Goal: Transaction & Acquisition: Purchase product/service

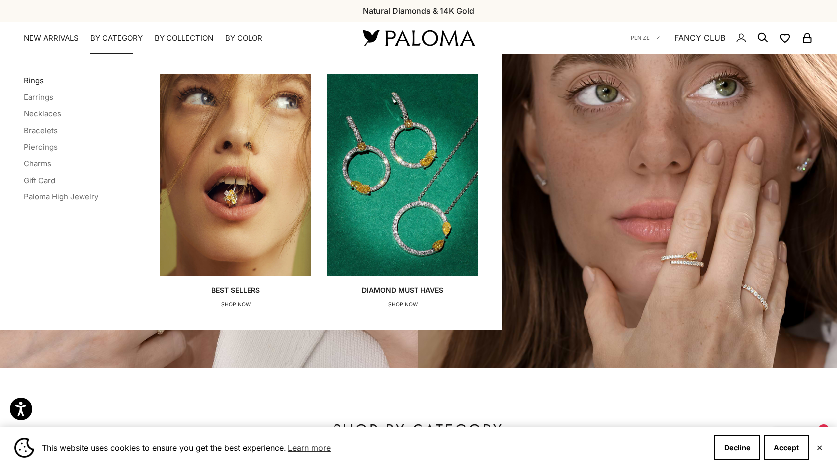
click at [37, 79] on link "Rings" at bounding box center [34, 80] width 20 height 9
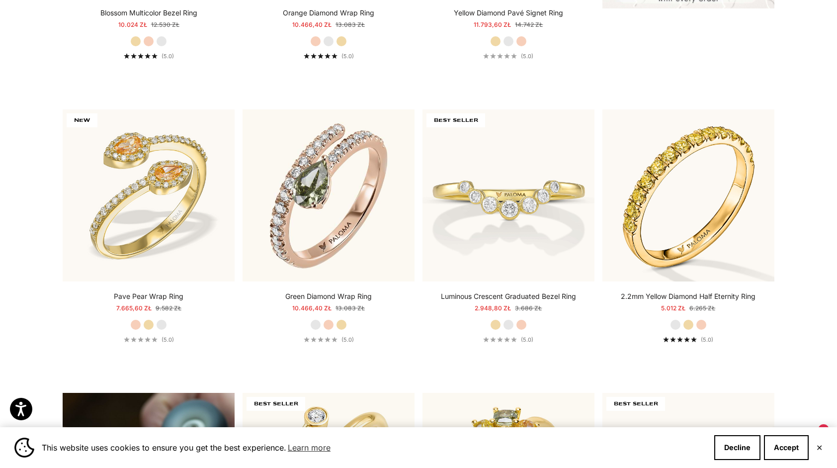
scroll to position [547, 0]
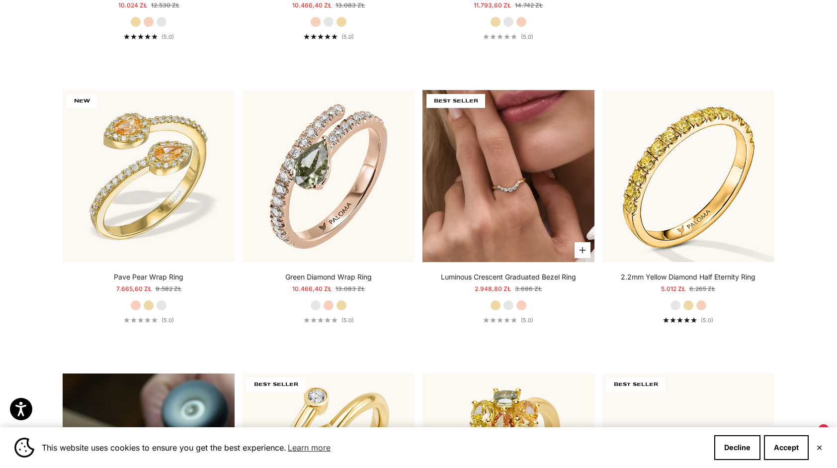
click at [543, 236] on img at bounding box center [508, 176] width 172 height 172
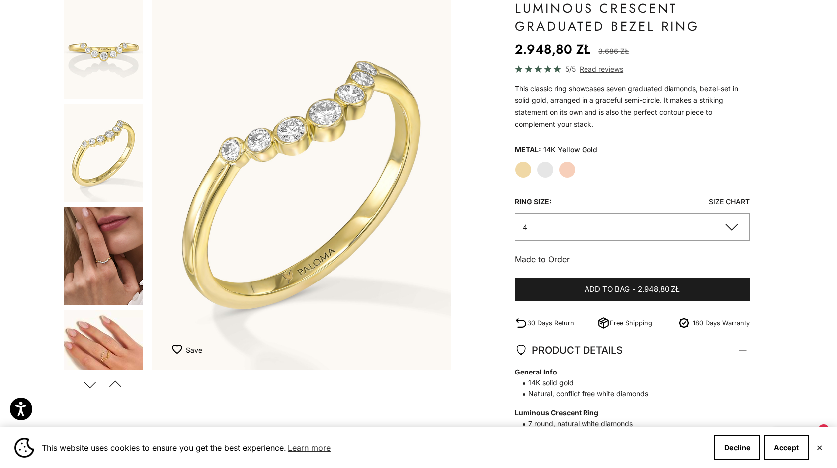
scroll to position [298, 0]
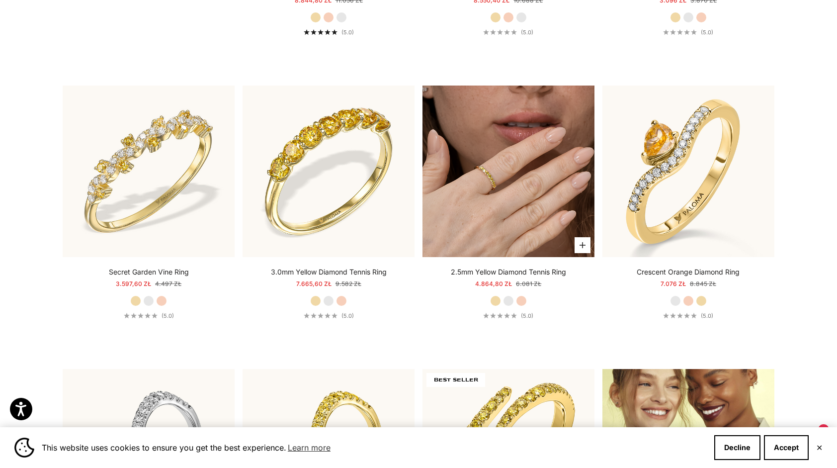
scroll to position [1143, 0]
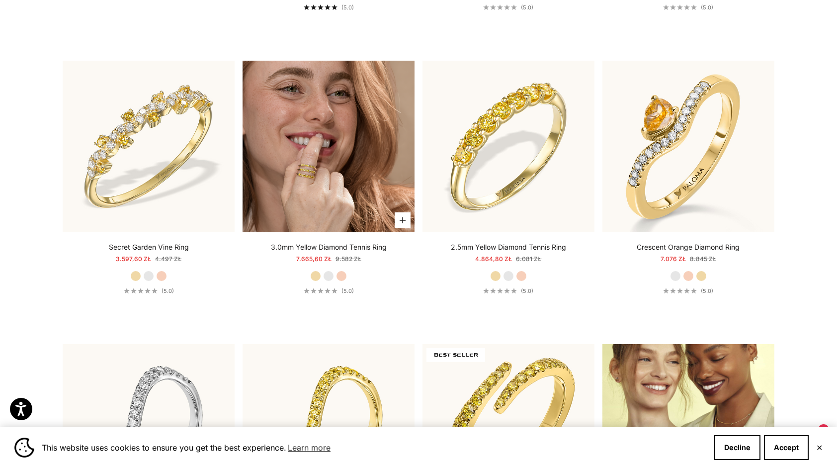
click at [341, 193] on img at bounding box center [329, 147] width 172 height 172
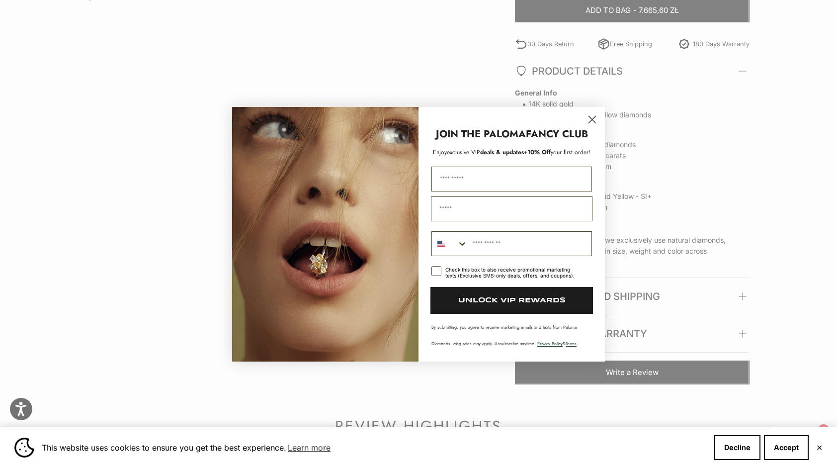
scroll to position [845, 0]
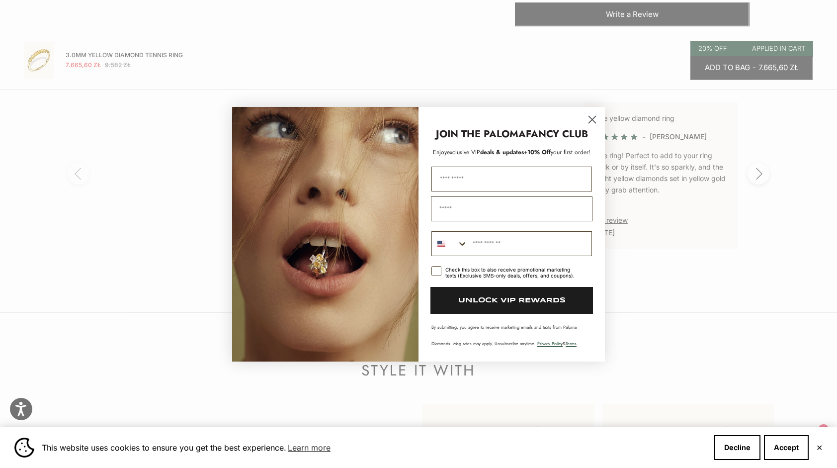
click at [595, 113] on circle "Close dialog" at bounding box center [592, 119] width 16 height 16
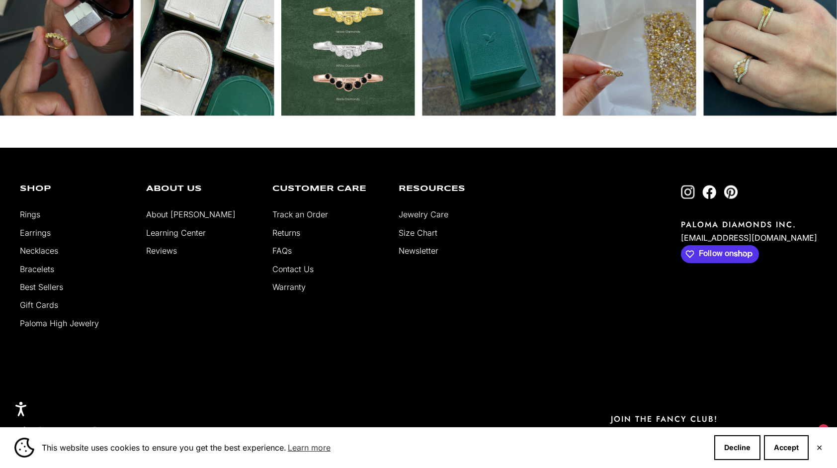
scroll to position [1889, 0]
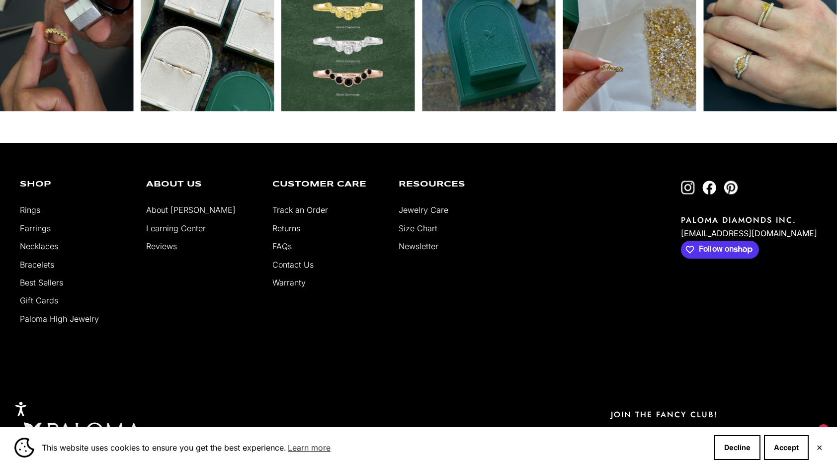
click at [181, 205] on link "About [PERSON_NAME]" at bounding box center [190, 210] width 89 height 10
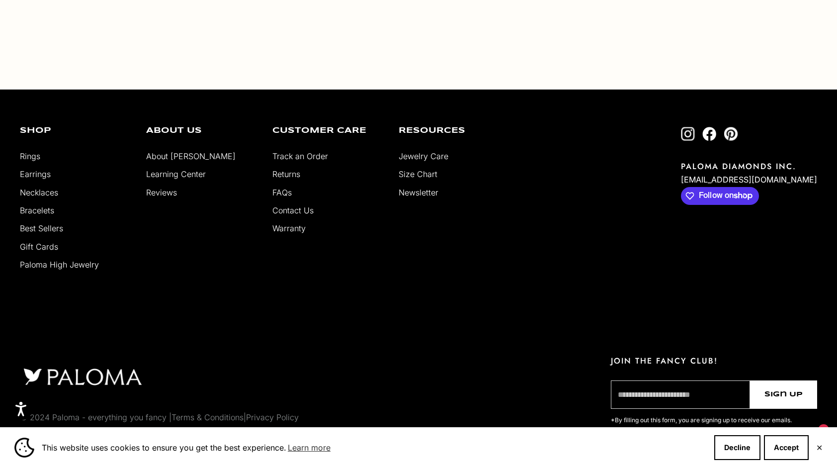
scroll to position [1995, 0]
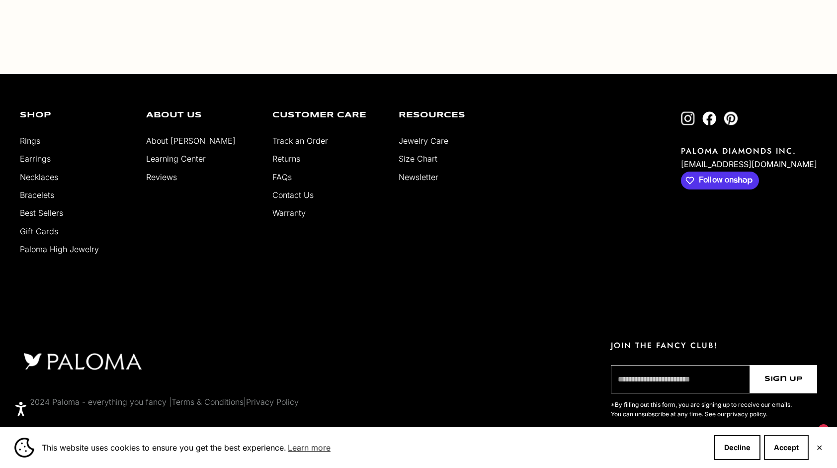
click at [779, 450] on button "Accept" at bounding box center [786, 447] width 45 height 25
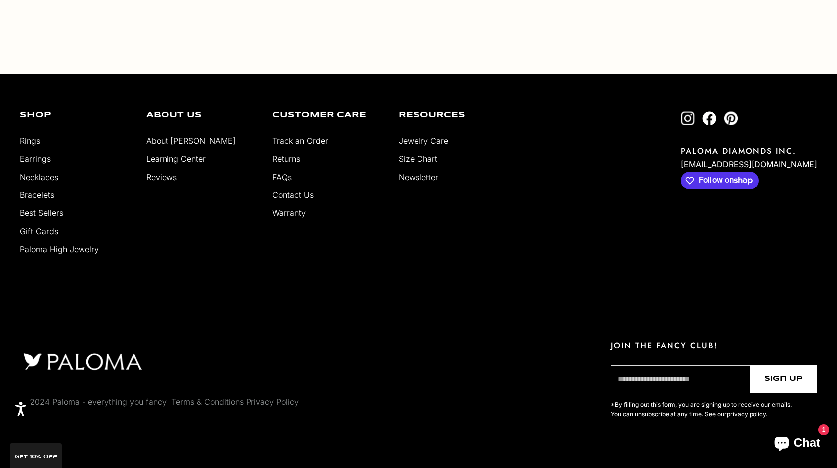
click at [281, 177] on link "FAQs" at bounding box center [281, 177] width 19 height 10
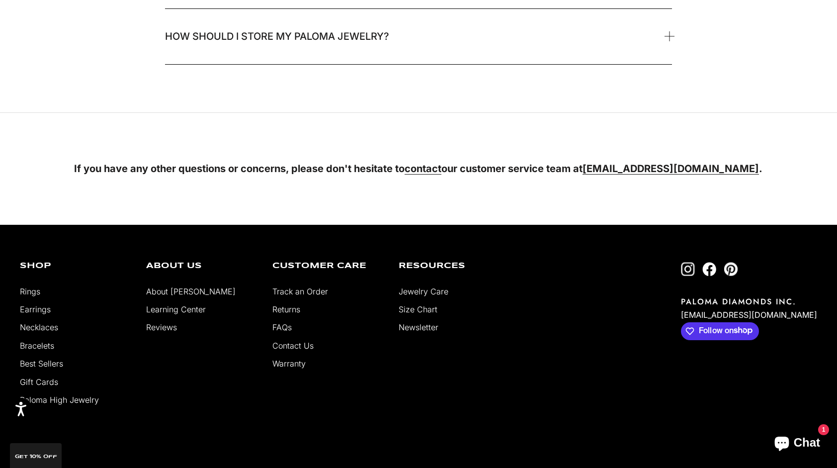
scroll to position [1985, 0]
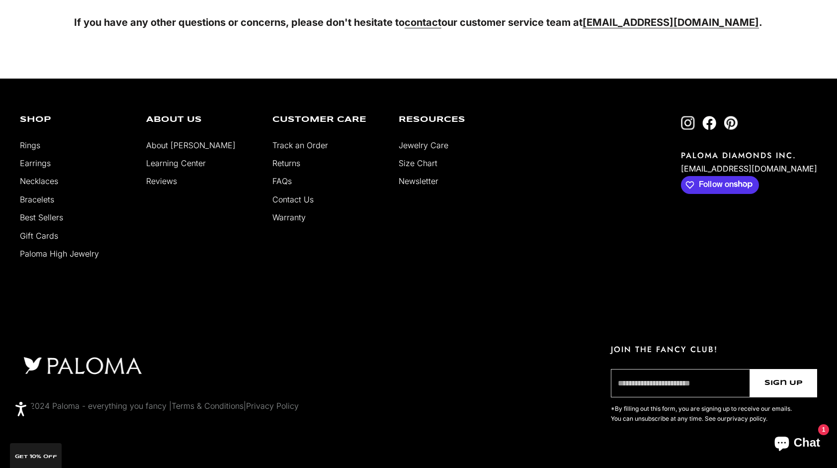
click at [695, 116] on link "Follow on Instagram" at bounding box center [688, 123] width 14 height 14
